Goal: Task Accomplishment & Management: Complete application form

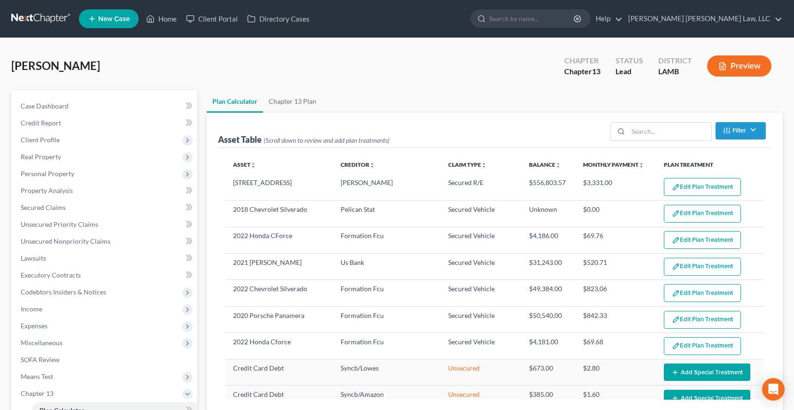
select select "59"
click at [294, 100] on link "Chapter 13 Plan" at bounding box center [292, 101] width 59 height 23
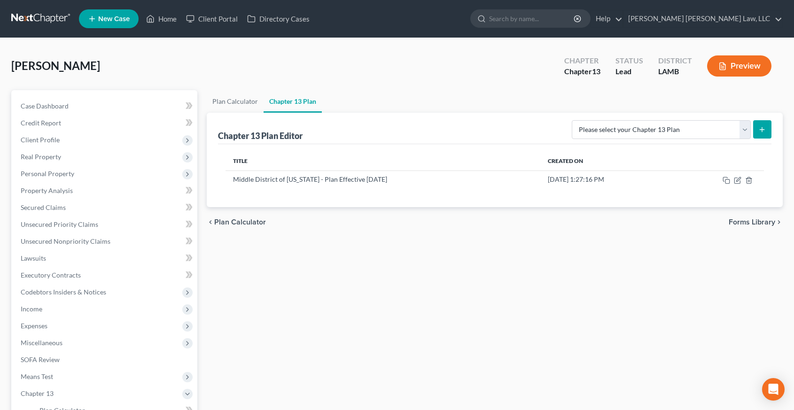
click at [661, 113] on ui-view "Chapter 13 Plan Editor Please select your Chapter 13 Plan Middle District of [U…" at bounding box center [495, 160] width 577 height 94
click at [661, 118] on div "Please select your Chapter 13 Plan Middle District of [US_STATE] - Plan Effecti…" at bounding box center [669, 129] width 203 height 25
click at [663, 127] on select "Please select your Chapter 13 Plan Middle District of [US_STATE] - Plan Effecti…" at bounding box center [661, 129] width 179 height 19
select select "0"
click at [577, 120] on select "Please select your Chapter 13 Plan Middle District of [US_STATE] - Plan Effecti…" at bounding box center [661, 129] width 179 height 19
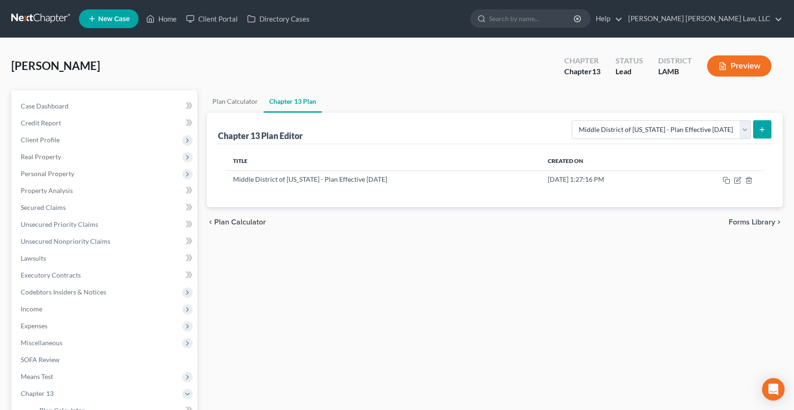
click at [762, 128] on line "submit" at bounding box center [762, 129] width 0 height 4
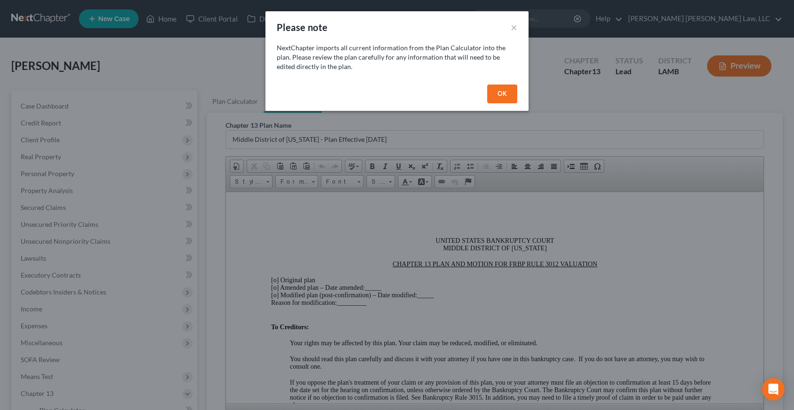
click at [501, 92] on button "OK" at bounding box center [502, 94] width 30 height 19
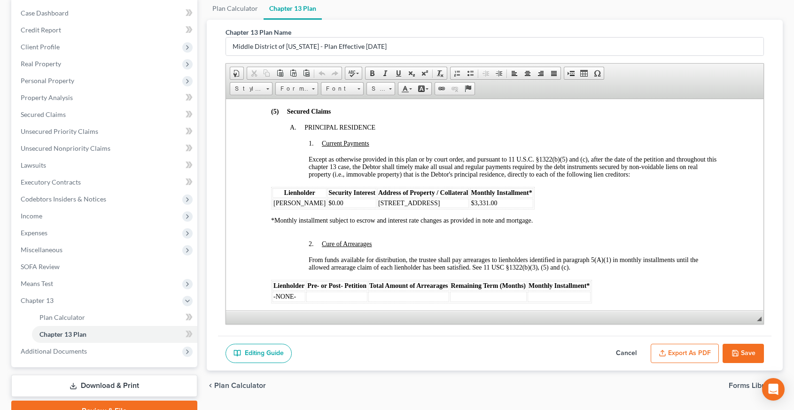
scroll to position [891, 0]
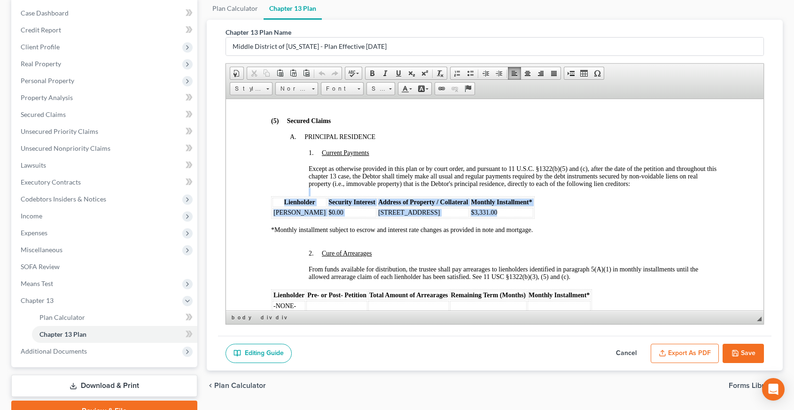
drag, startPoint x: 266, startPoint y: 192, endPoint x: 475, endPoint y: 219, distance: 210.4
click at [421, 203] on span "Address of Property / Collateral" at bounding box center [423, 201] width 90 height 7
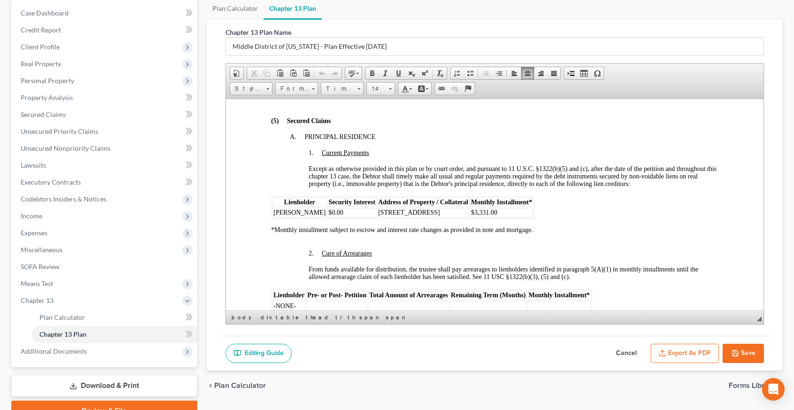
click at [421, 203] on span "Address of Property / Collateral" at bounding box center [423, 201] width 90 height 7
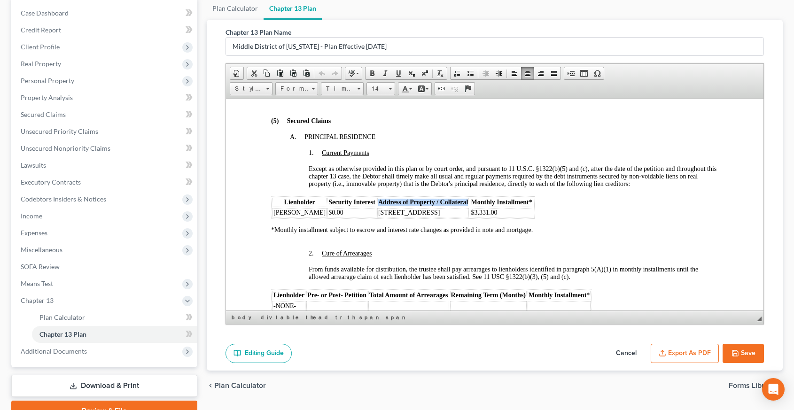
click at [421, 203] on span "Address of Property / Collateral" at bounding box center [423, 201] width 90 height 7
click at [484, 213] on td "$3,331.00" at bounding box center [500, 212] width 63 height 9
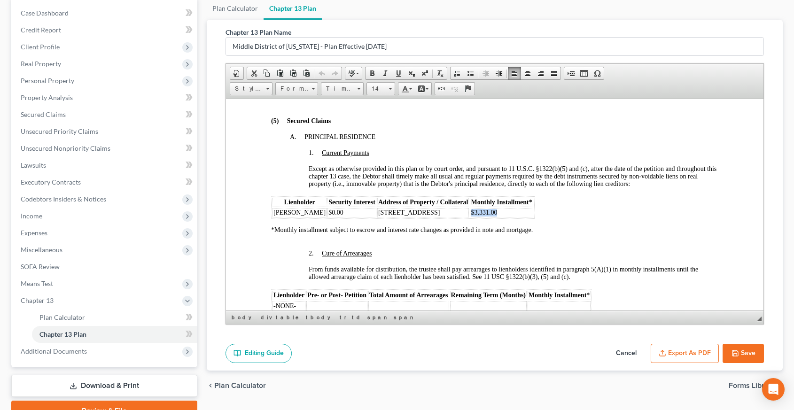
click at [484, 213] on td "$3,331.00" at bounding box center [500, 212] width 63 height 9
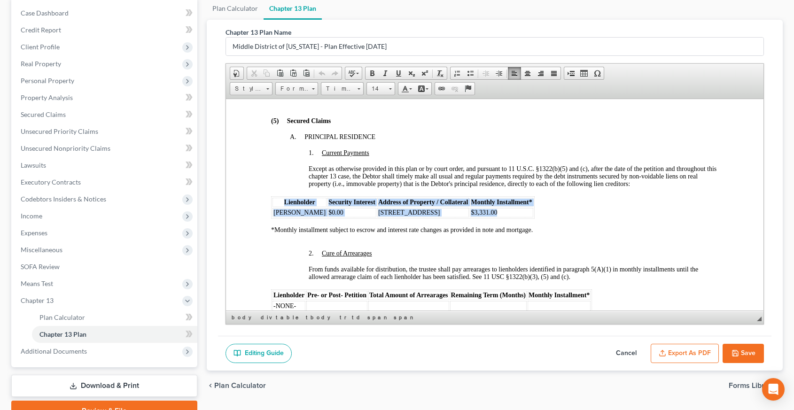
drag, startPoint x: 484, startPoint y: 213, endPoint x: 273, endPoint y: 203, distance: 212.1
click at [273, 203] on table "Lienholder Security Interest Address of Property / Collateral Monthly Installme…" at bounding box center [403, 207] width 264 height 23
copy table "Lienholder Security Interest Address of Property / Collateral Monthly Installme…"
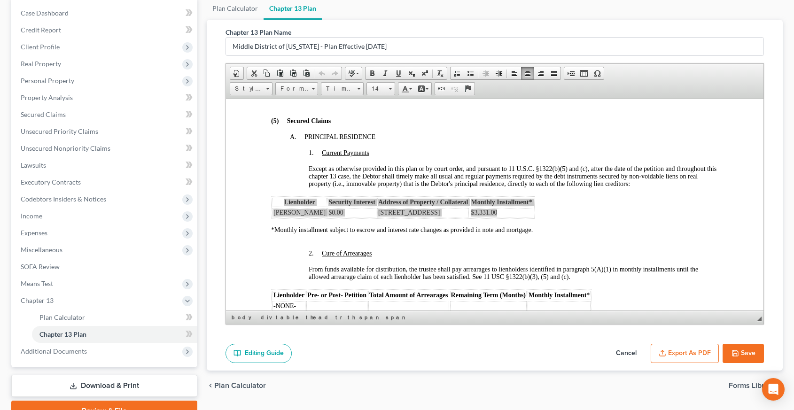
click at [729, 361] on button "Save" at bounding box center [743, 354] width 41 height 20
select select "0"
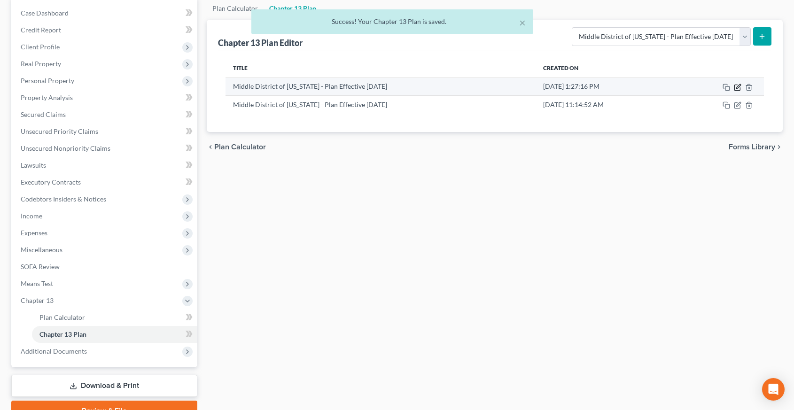
click at [737, 89] on icon "button" at bounding box center [738, 88] width 8 height 8
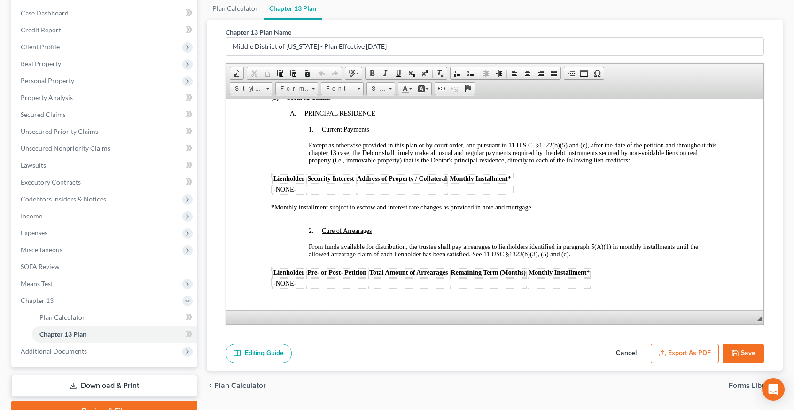
scroll to position [924, 0]
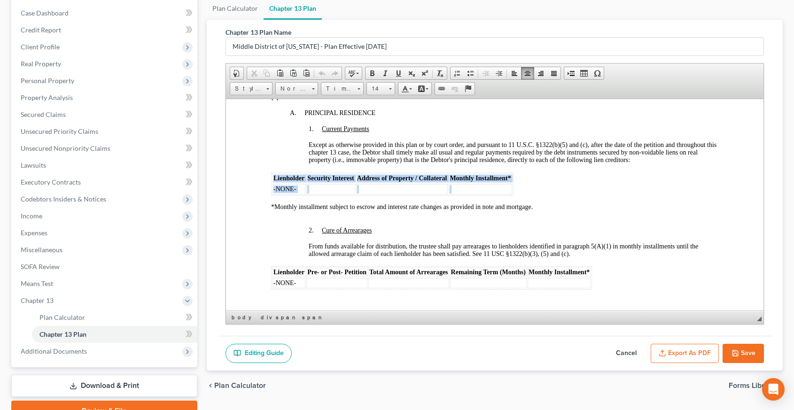
drag, startPoint x: 492, startPoint y: 193, endPoint x: 273, endPoint y: 180, distance: 218.9
click at [273, 180] on table "Lienholder Security Interest Address of Property / Collateral Monthly Installme…" at bounding box center [392, 183] width 242 height 23
paste body
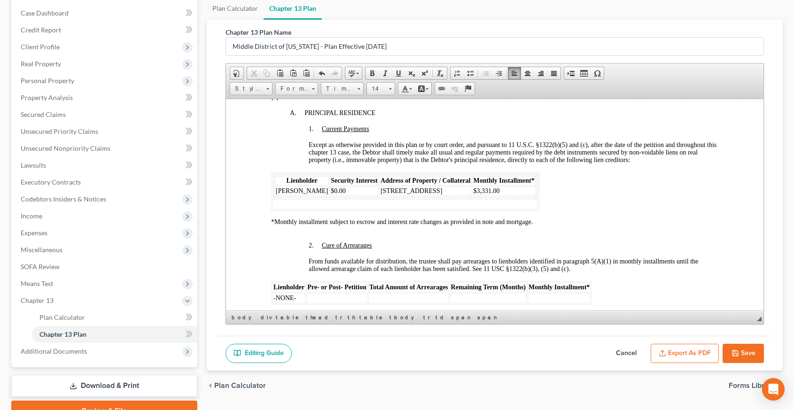
click at [341, 209] on td at bounding box center [404, 204] width 265 height 10
click at [498, 209] on td at bounding box center [404, 204] width 265 height 10
drag, startPoint x: 498, startPoint y: 210, endPoint x: 270, endPoint y: 180, distance: 229.4
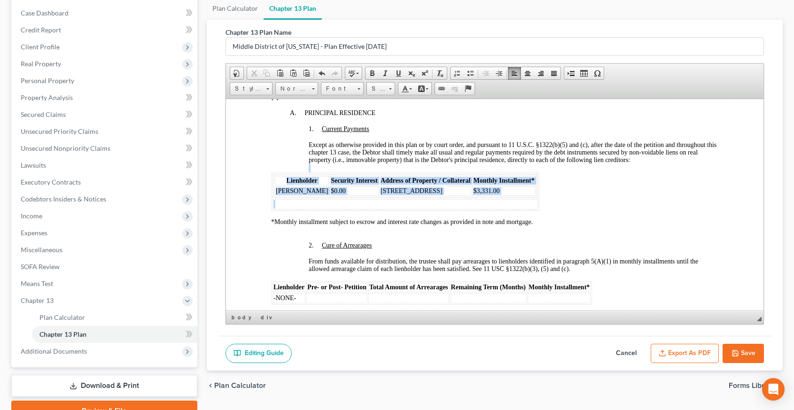
drag, startPoint x: 270, startPoint y: 180, endPoint x: 441, endPoint y: 213, distance: 174.3
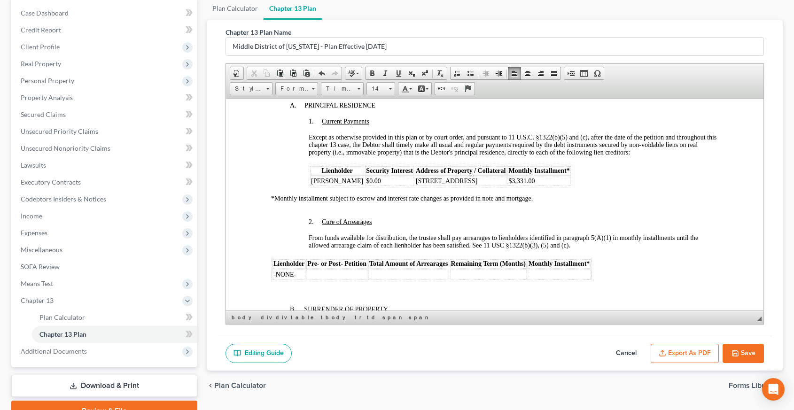
scroll to position [941, 0]
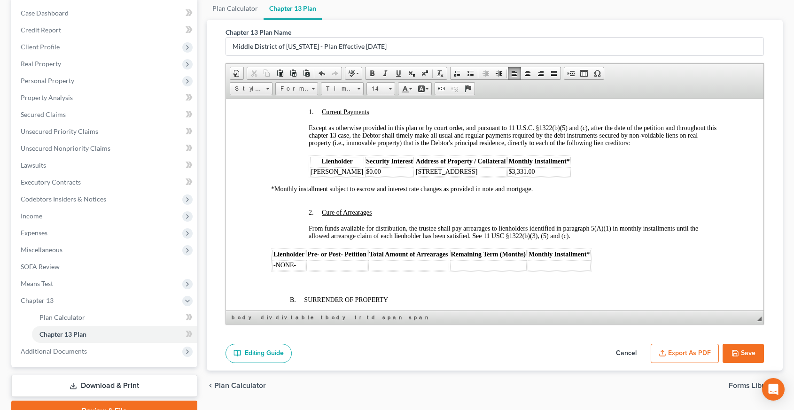
click at [749, 355] on button "Save" at bounding box center [743, 354] width 41 height 20
select select "0"
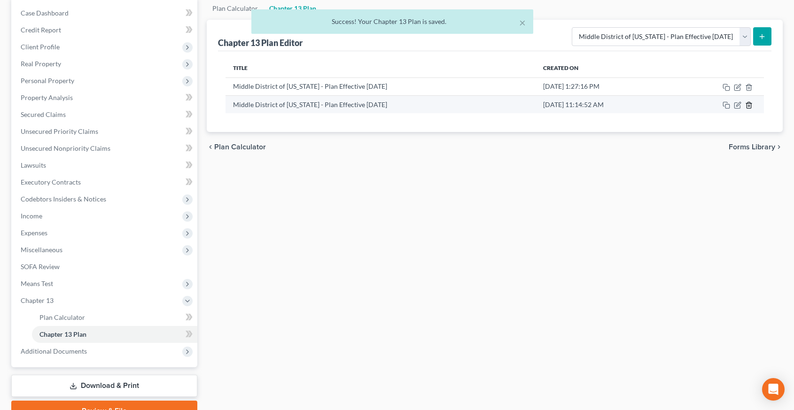
click at [745, 105] on icon "button" at bounding box center [749, 105] width 8 height 8
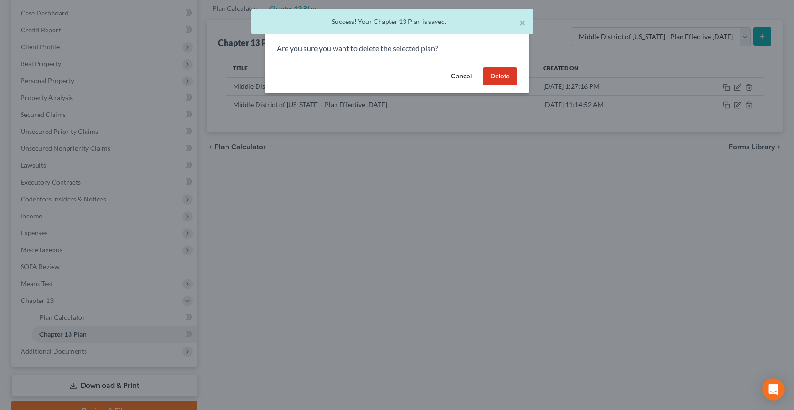
click at [511, 75] on button "Delete" at bounding box center [500, 76] width 34 height 19
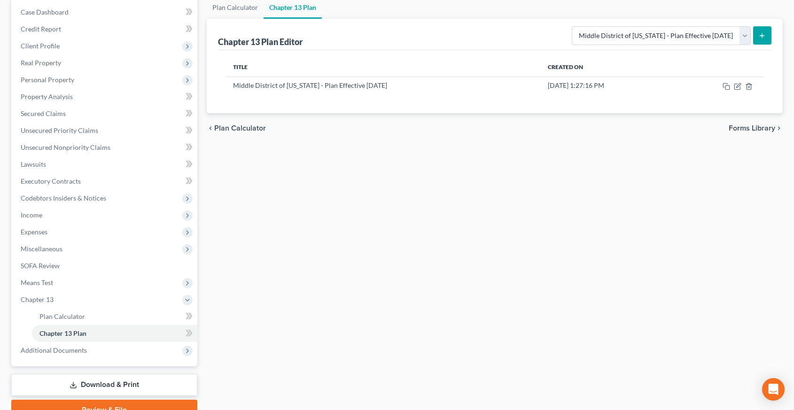
scroll to position [0, 0]
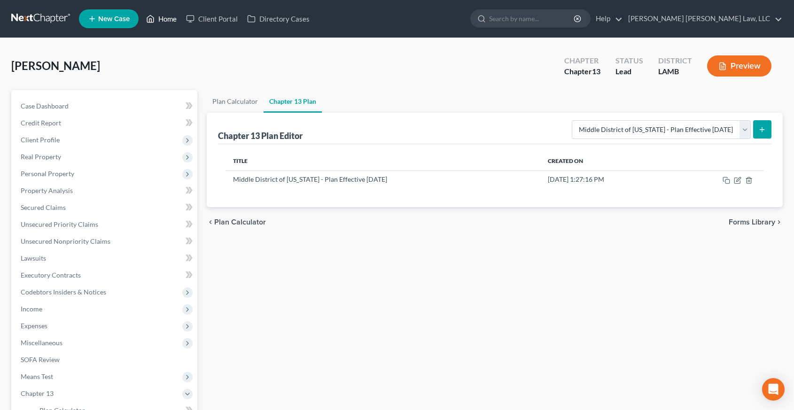
click at [160, 22] on link "Home" at bounding box center [161, 18] width 40 height 17
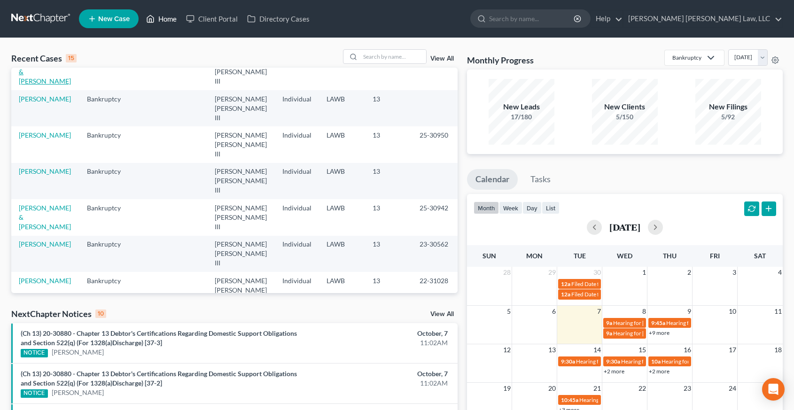
scroll to position [195, 0]
click at [387, 56] on input "search" at bounding box center [393, 57] width 66 height 14
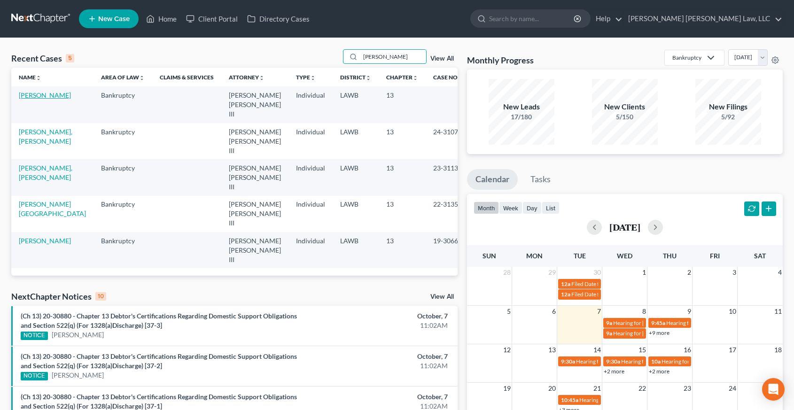
type input "[PERSON_NAME]"
click at [33, 94] on link "[PERSON_NAME]" at bounding box center [45, 95] width 52 height 8
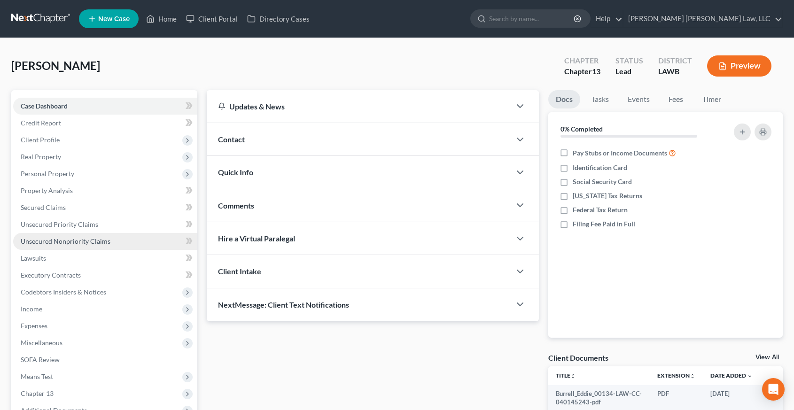
click at [87, 238] on span "Unsecured Nonpriority Claims" at bounding box center [66, 241] width 90 height 8
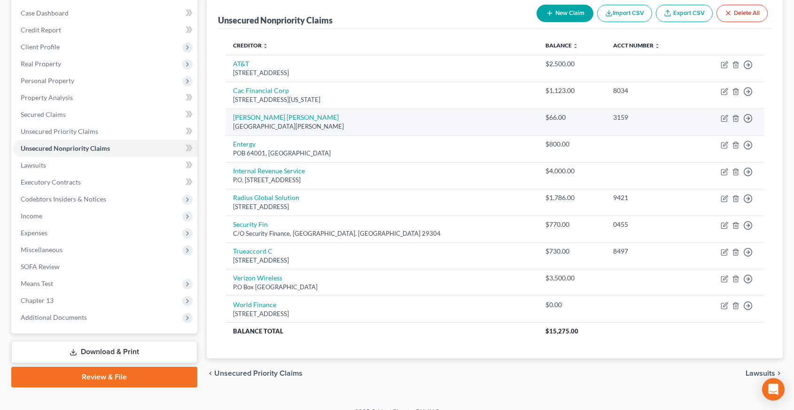
scroll to position [106, 0]
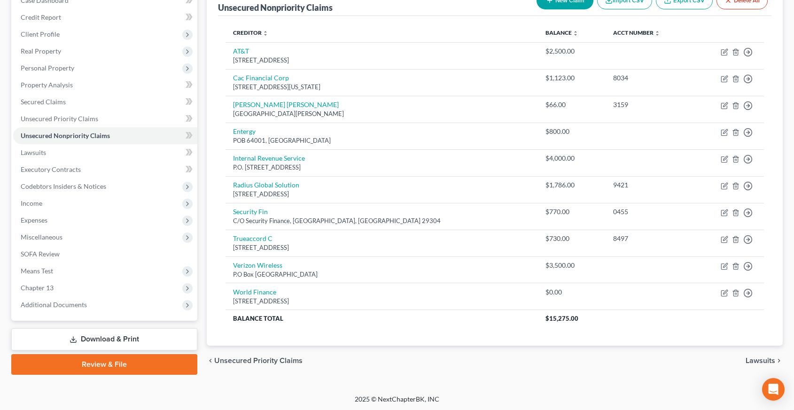
click at [138, 365] on link "Review & File" at bounding box center [104, 364] width 186 height 21
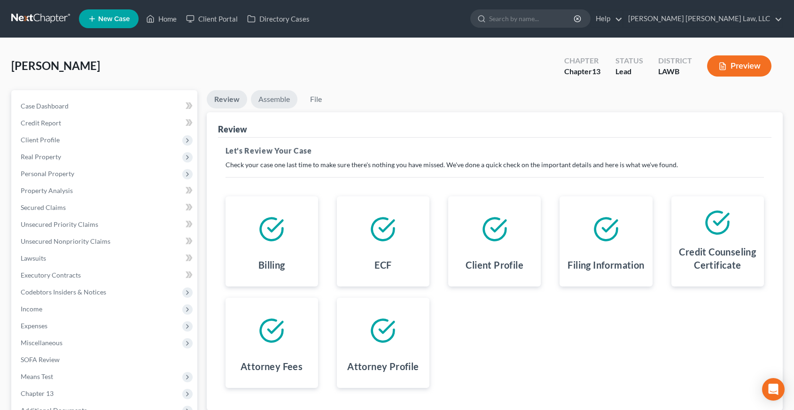
click at [278, 98] on link "Assemble" at bounding box center [274, 99] width 47 height 18
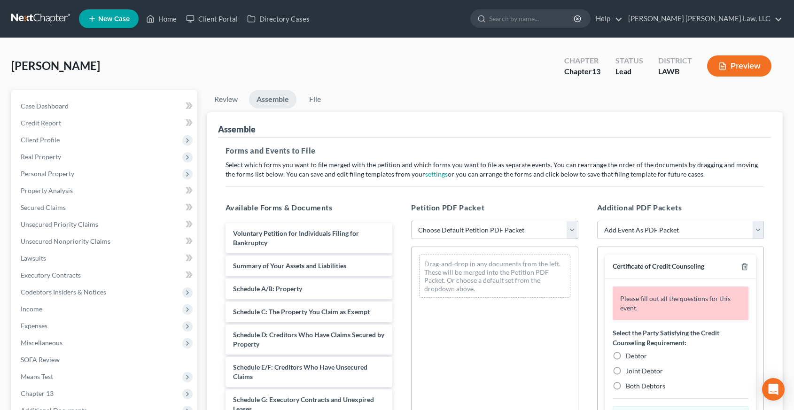
click at [456, 233] on select "Choose Default Petition PDF Packet Complete Bankruptcy Petition (all forms and …" at bounding box center [494, 230] width 167 height 19
select select "0"
click at [411, 221] on select "Choose Default Petition PDF Packet Complete Bankruptcy Petition (all forms and …" at bounding box center [494, 230] width 167 height 19
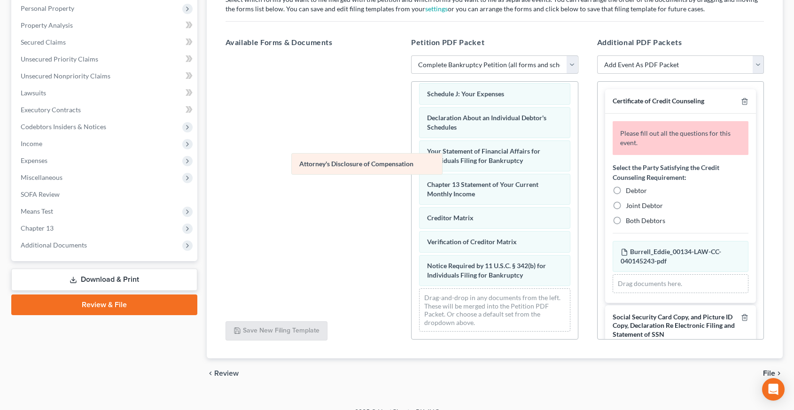
scroll to position [269, 0]
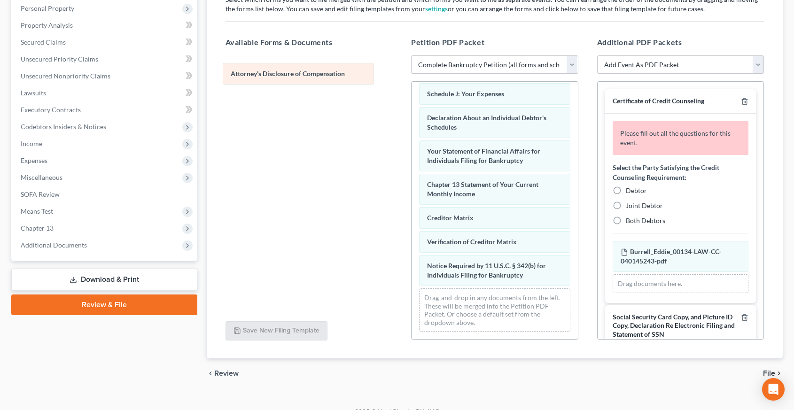
drag, startPoint x: 489, startPoint y: 281, endPoint x: 292, endPoint y: 79, distance: 281.1
click at [412, 79] on div "Attorney's Disclosure of Compensation Voluntary Petition for Individuals Filing…" at bounding box center [495, 76] width 166 height 526
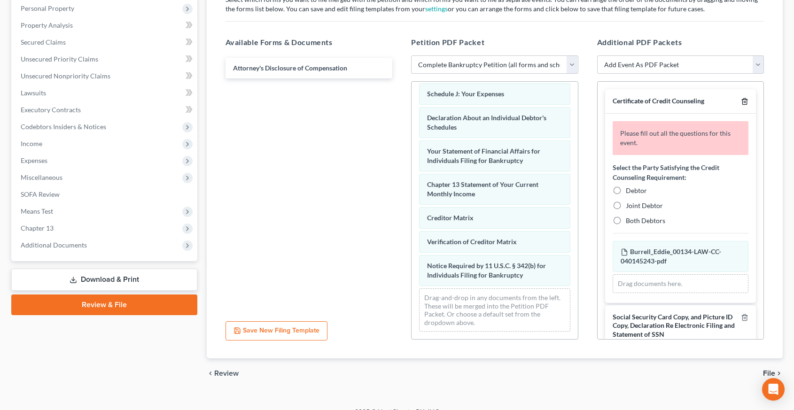
click at [747, 103] on icon "button" at bounding box center [744, 102] width 4 height 6
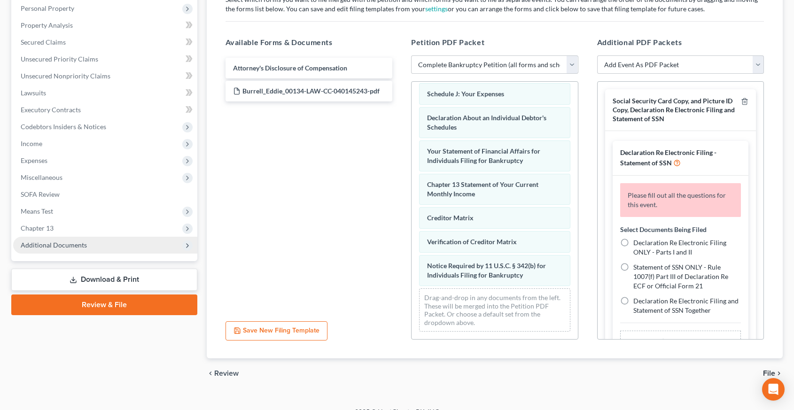
click at [136, 245] on span "Additional Documents" at bounding box center [105, 245] width 184 height 17
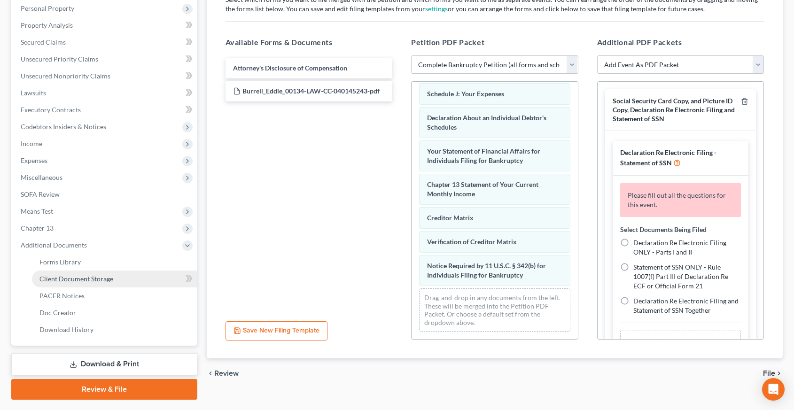
click at [160, 283] on link "Client Document Storage" at bounding box center [114, 279] width 165 height 17
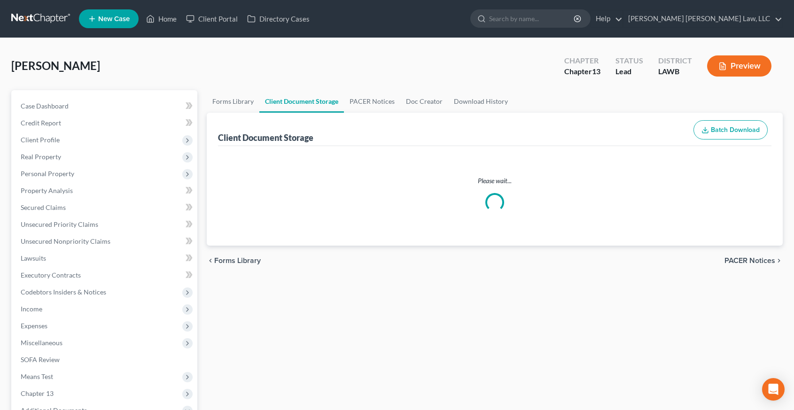
select select "9"
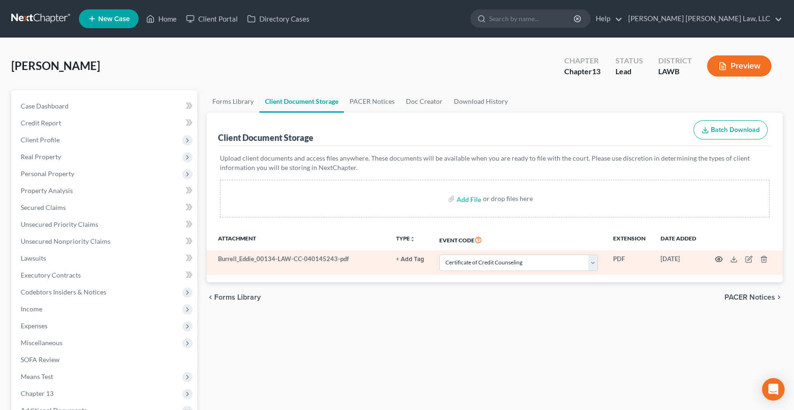
click at [719, 259] on icon "button" at bounding box center [719, 260] width 8 height 8
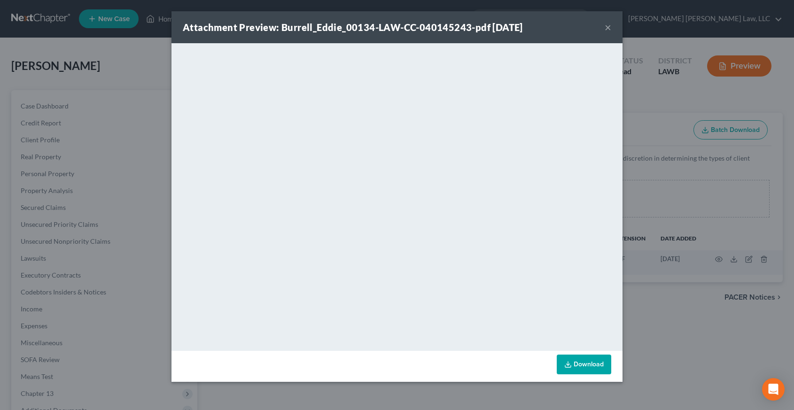
click at [642, 192] on div "Attachment Preview: Burrell_Eddie_00134-LAW-CC-040145243-pdf [DATE] × <object n…" at bounding box center [397, 205] width 794 height 410
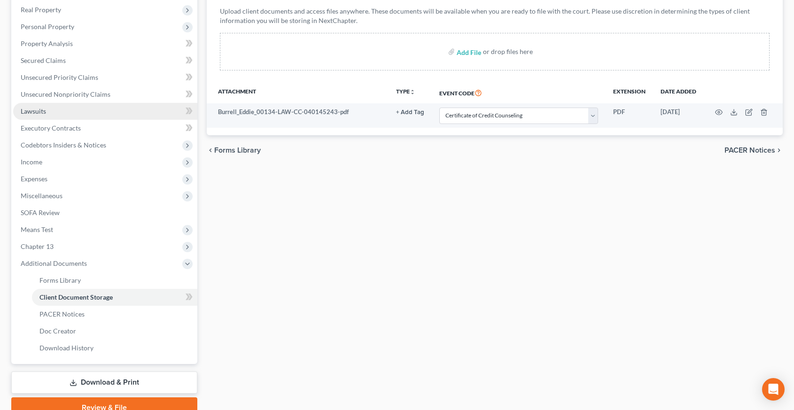
scroll to position [190, 0]
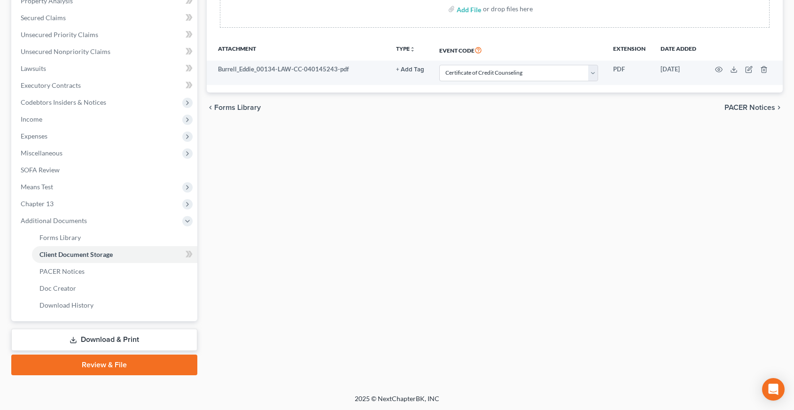
click at [133, 362] on link "Review & File" at bounding box center [104, 365] width 186 height 21
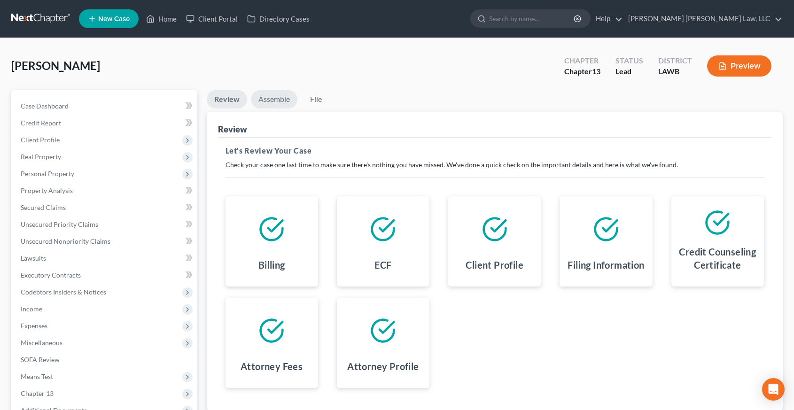
click at [270, 100] on link "Assemble" at bounding box center [274, 99] width 47 height 18
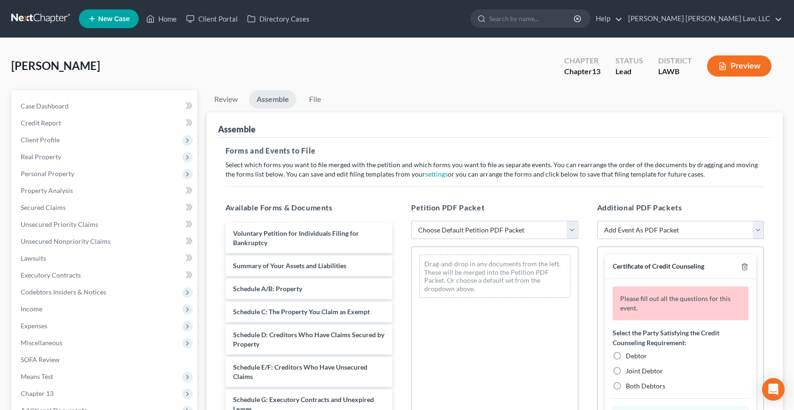
click at [431, 237] on select "Choose Default Petition PDF Packet Complete Bankruptcy Petition (all forms and …" at bounding box center [494, 230] width 167 height 19
select select "0"
click at [411, 221] on select "Choose Default Petition PDF Packet Complete Bankruptcy Petition (all forms and …" at bounding box center [494, 230] width 167 height 19
